Goal: Information Seeking & Learning: Learn about a topic

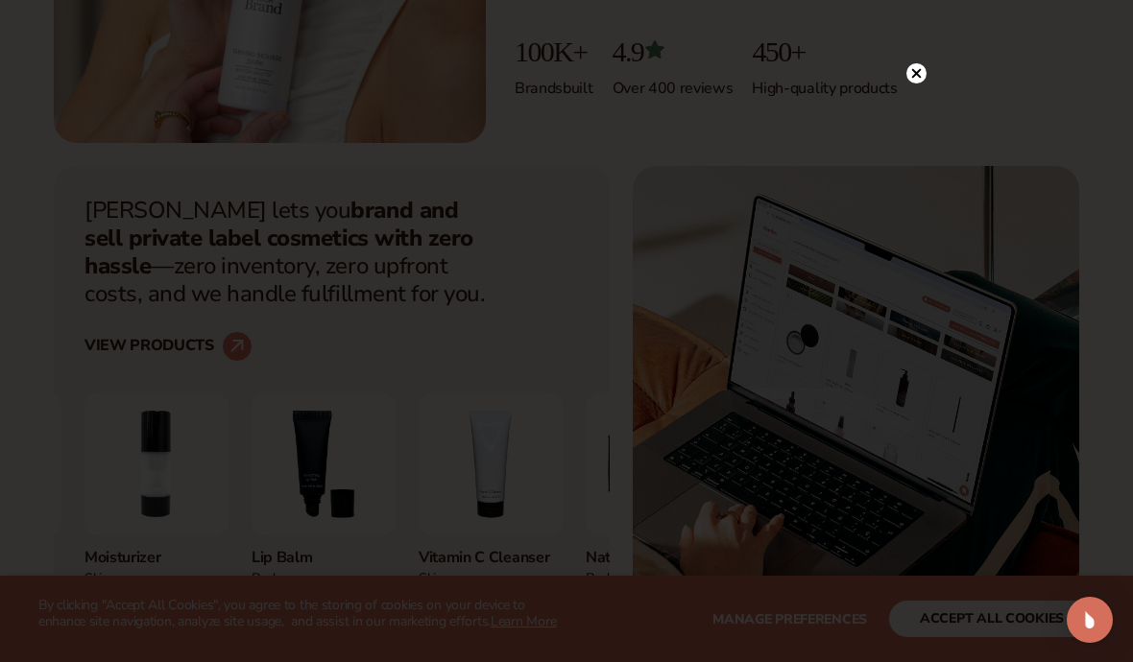
scroll to position [513, 0]
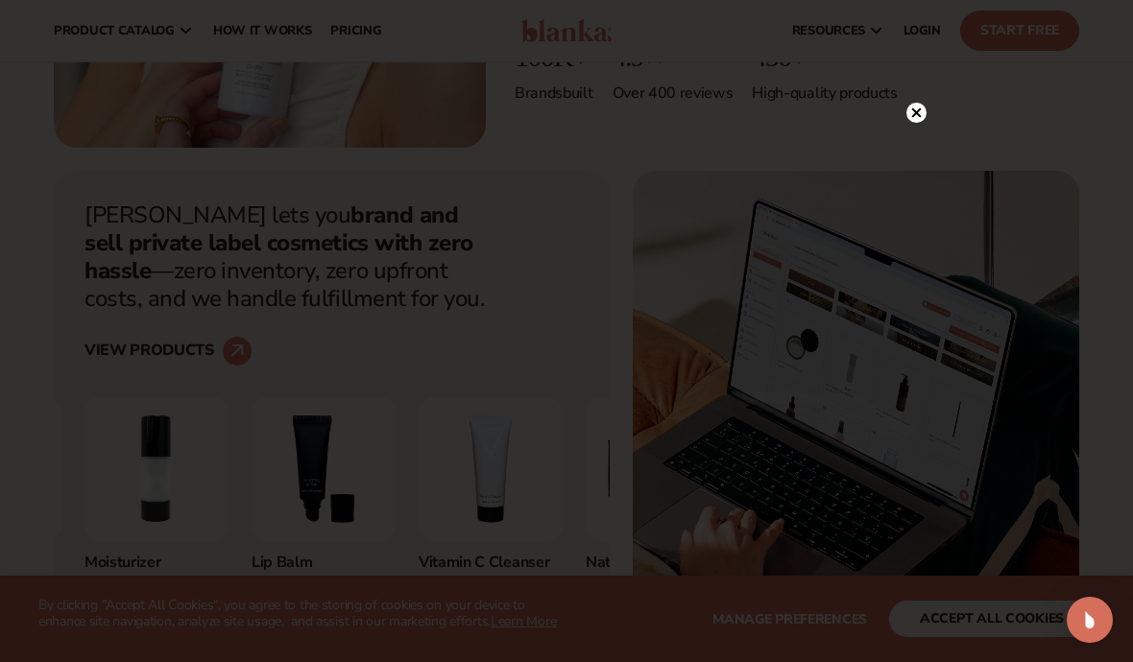
click at [925, 123] on circle at bounding box center [916, 113] width 20 height 20
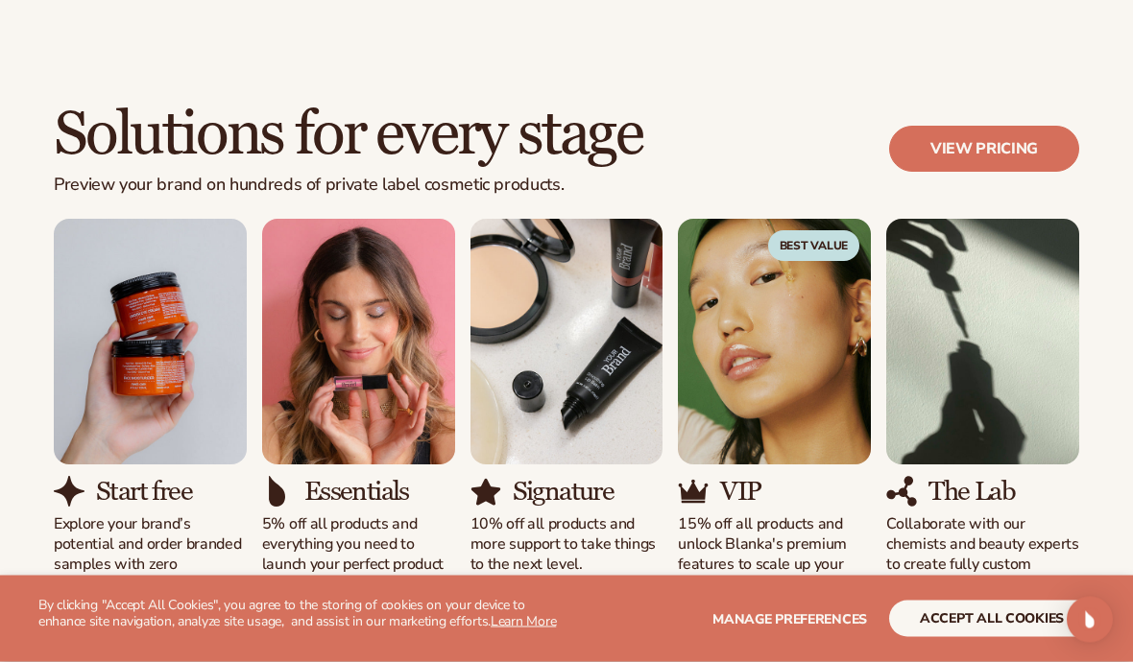
scroll to position [1569, 0]
click at [992, 148] on link "View pricing" at bounding box center [984, 149] width 190 height 46
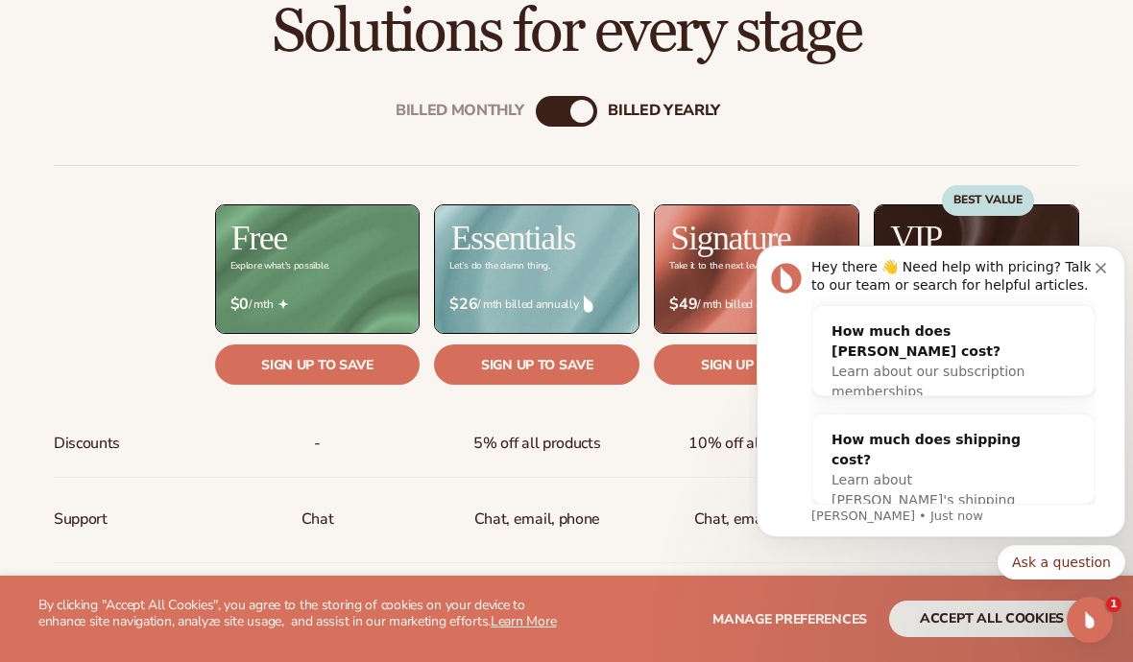
click at [1109, 267] on button "Dismiss notification" at bounding box center [1102, 265] width 15 height 15
